Goal: Check status

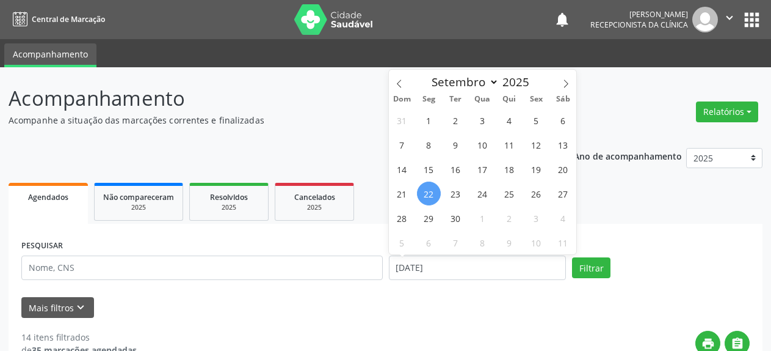
select select "8"
click at [536, 172] on span "19" at bounding box center [537, 169] width 24 height 24
type input "[DATE]"
click at [536, 172] on span "19" at bounding box center [537, 169] width 24 height 24
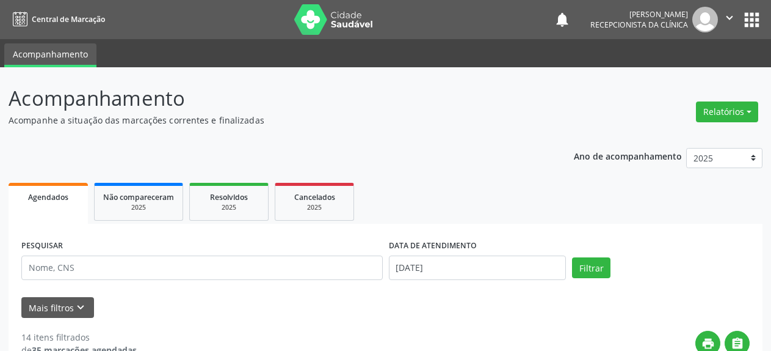
click at [585, 266] on button "Filtrar" at bounding box center [591, 267] width 38 height 21
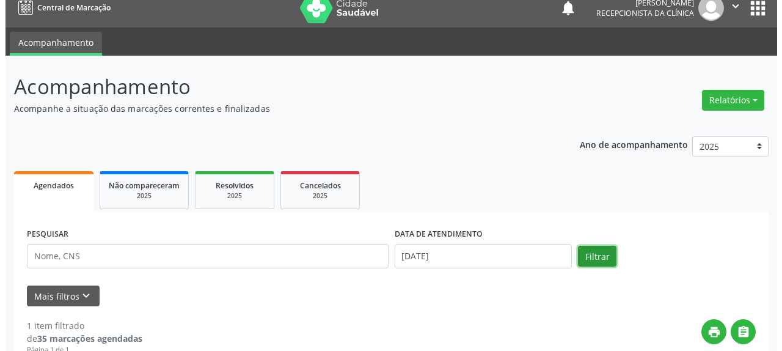
scroll to position [202, 0]
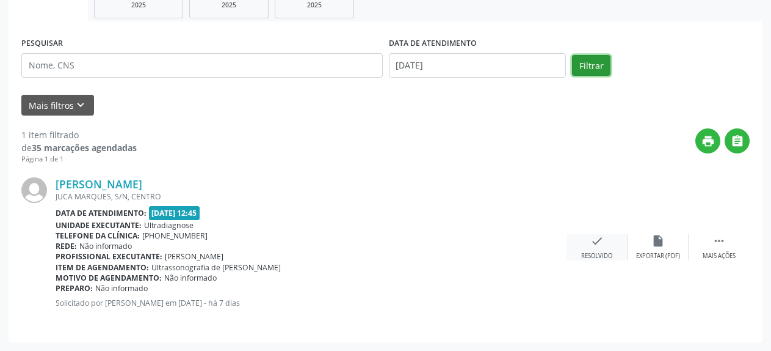
click at [593, 244] on icon "check" at bounding box center [597, 240] width 13 height 13
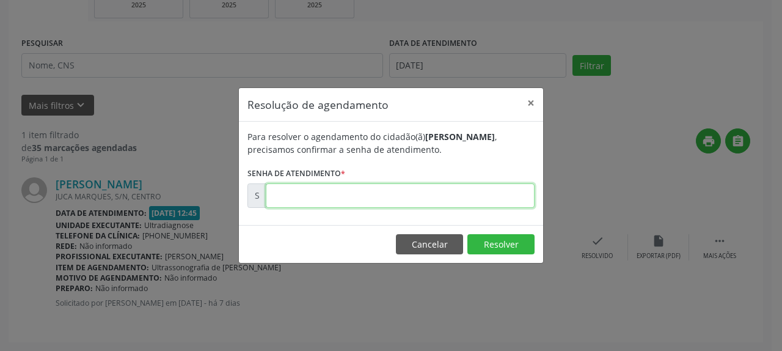
click at [458, 190] on input "text" at bounding box center [400, 195] width 269 height 24
type input "00177013"
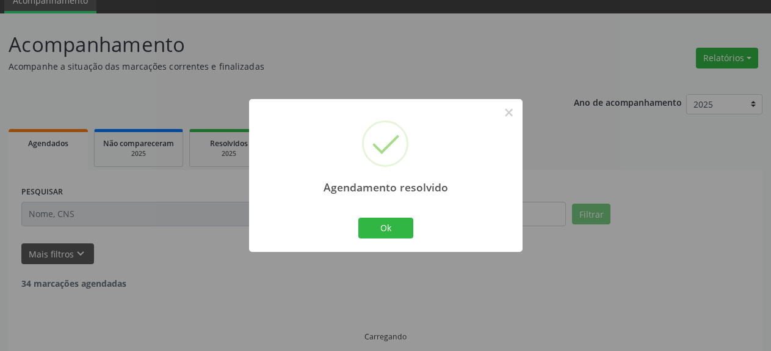
scroll to position [27, 0]
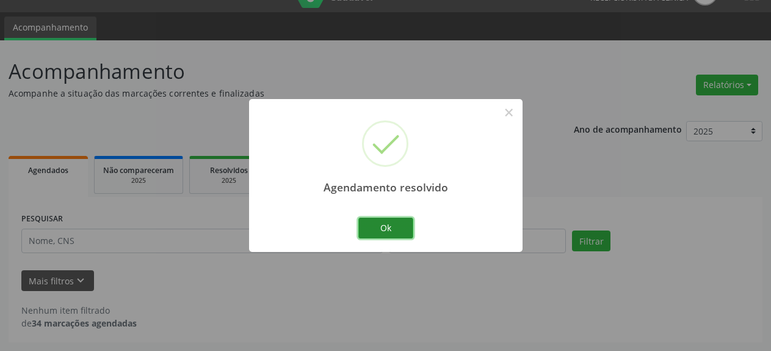
click at [377, 225] on button "Ok" at bounding box center [385, 227] width 55 height 21
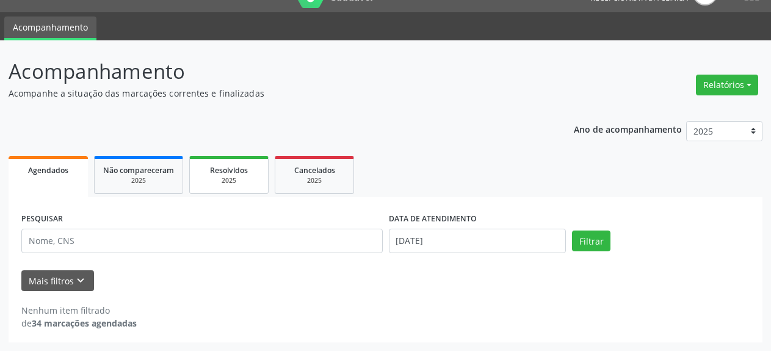
click at [238, 187] on link "Resolvidos 2025" at bounding box center [228, 175] width 79 height 38
select select "8"
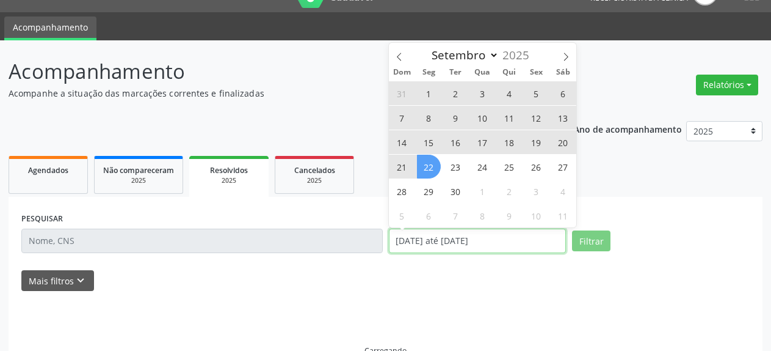
click at [430, 244] on input "[DATE] até [DATE]" at bounding box center [478, 240] width 178 height 24
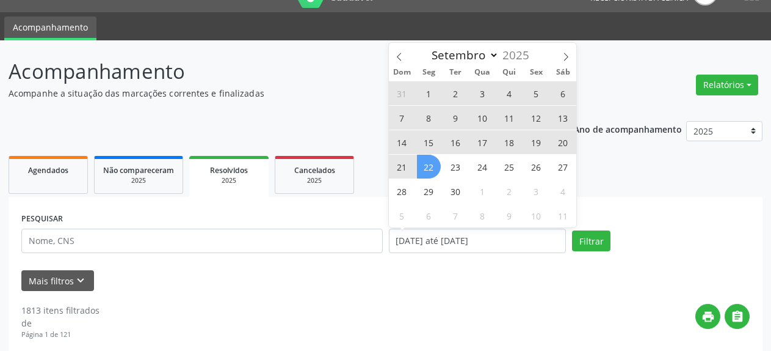
click at [427, 92] on span "1" at bounding box center [429, 93] width 24 height 24
type input "[DATE]"
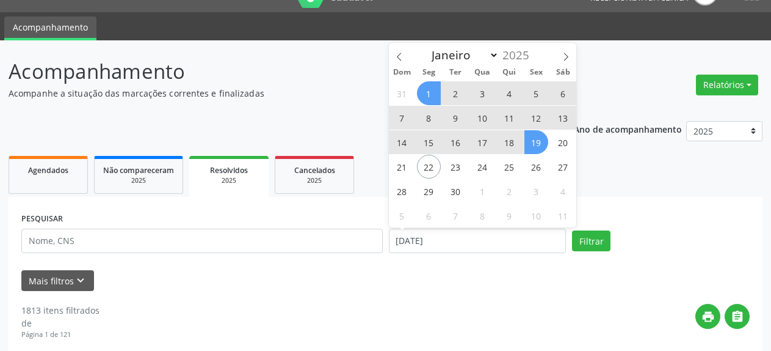
click at [543, 143] on span "19" at bounding box center [537, 142] width 24 height 24
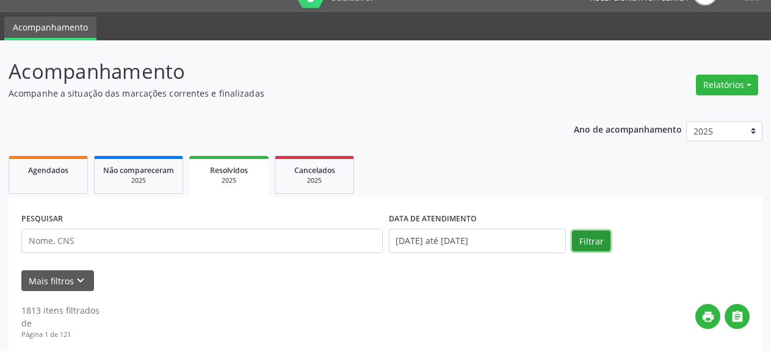
click at [582, 246] on button "Filtrar" at bounding box center [591, 240] width 38 height 21
